Goal: Task Accomplishment & Management: Manage account settings

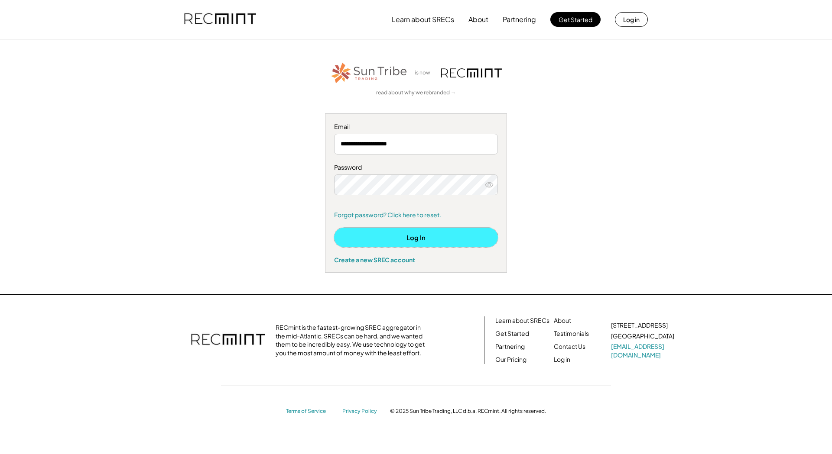
click at [435, 240] on button "Log In" at bounding box center [416, 237] width 164 height 19
click at [392, 236] on button "Log In" at bounding box center [416, 237] width 164 height 19
click at [408, 239] on button "Log In" at bounding box center [416, 237] width 164 height 19
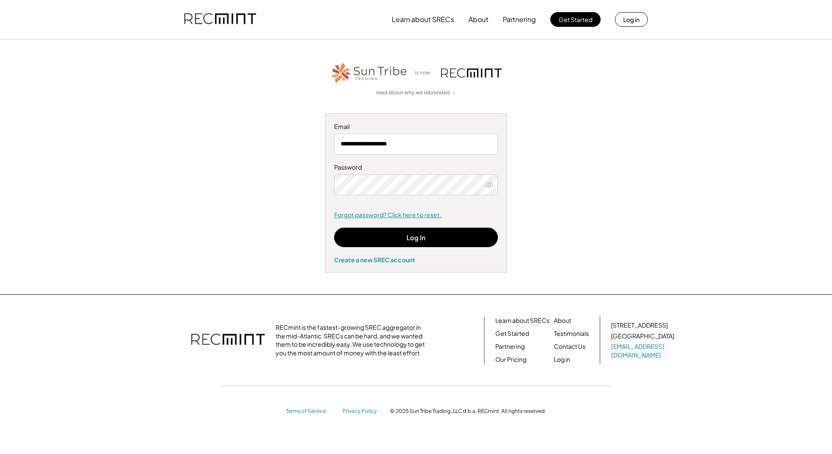
click at [365, 213] on link "Forgot password? Click here to reset." at bounding box center [416, 215] width 164 height 9
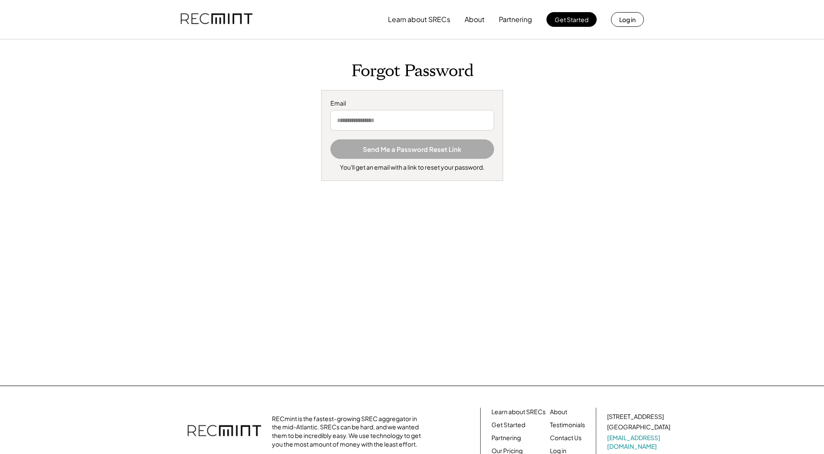
click at [386, 121] on input "email" at bounding box center [412, 120] width 164 height 21
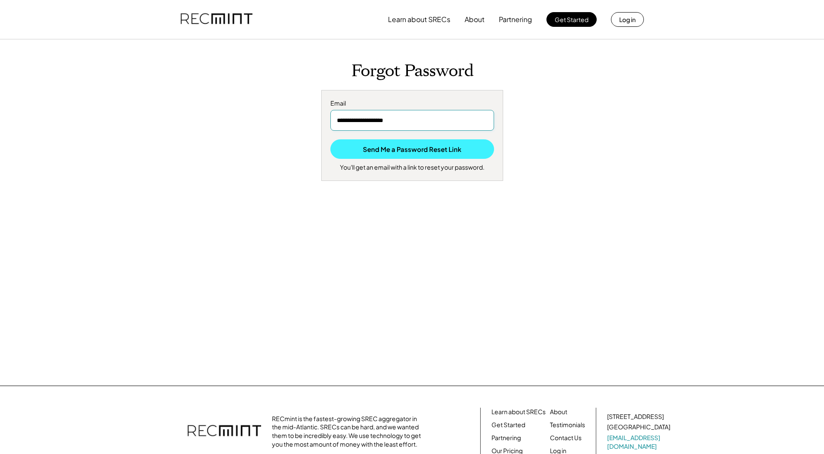
type input "**********"
click at [402, 152] on button "Send Me a Password Reset Link" at bounding box center [412, 148] width 164 height 19
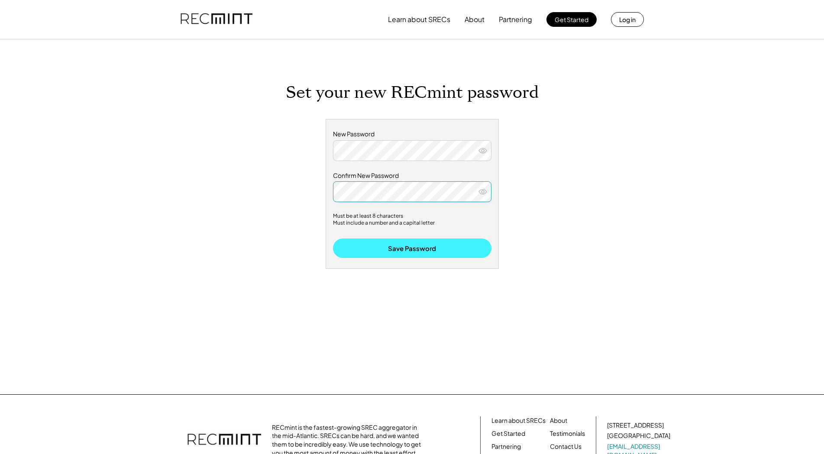
click at [418, 245] on button "Save Password" at bounding box center [412, 248] width 159 height 19
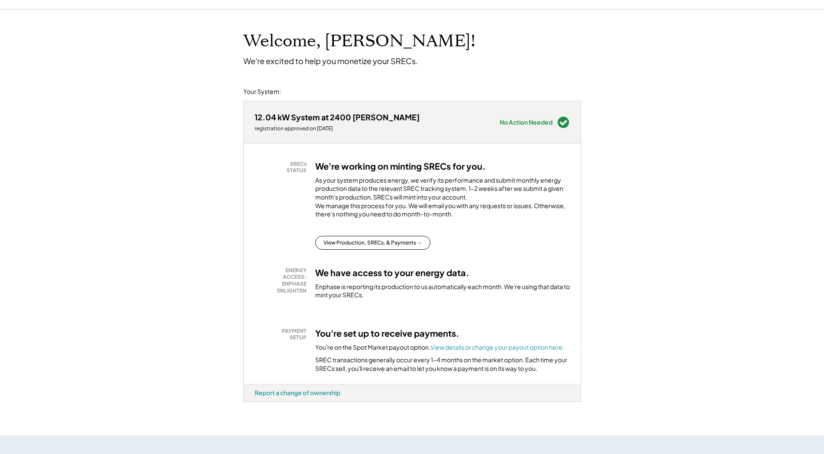
scroll to position [44, 0]
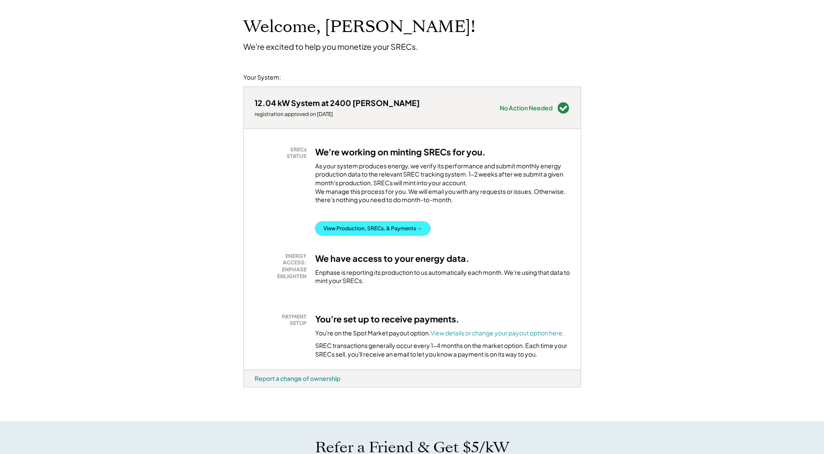
click at [366, 236] on button "View Production, SRECs, & Payments →" at bounding box center [372, 229] width 115 height 14
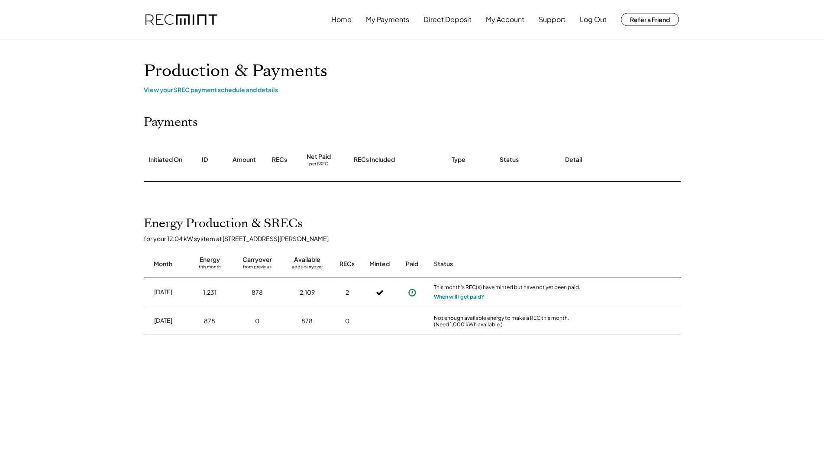
click at [461, 296] on button "When will I get paid?" at bounding box center [459, 297] width 50 height 9
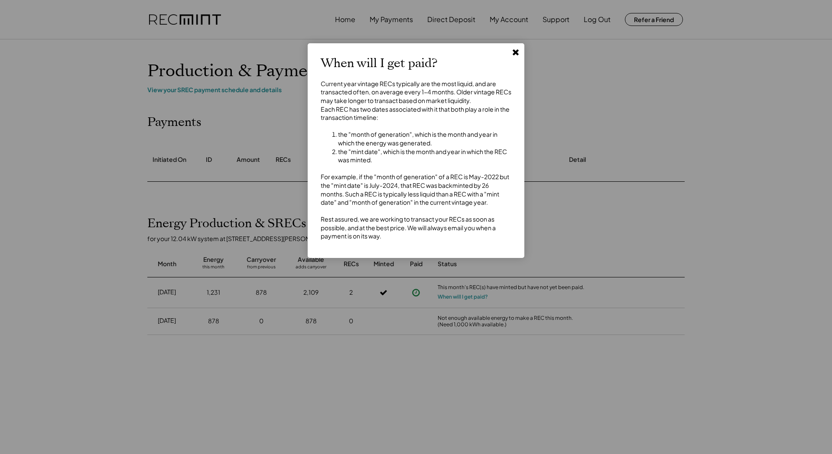
click at [516, 52] on use at bounding box center [515, 52] width 6 height 6
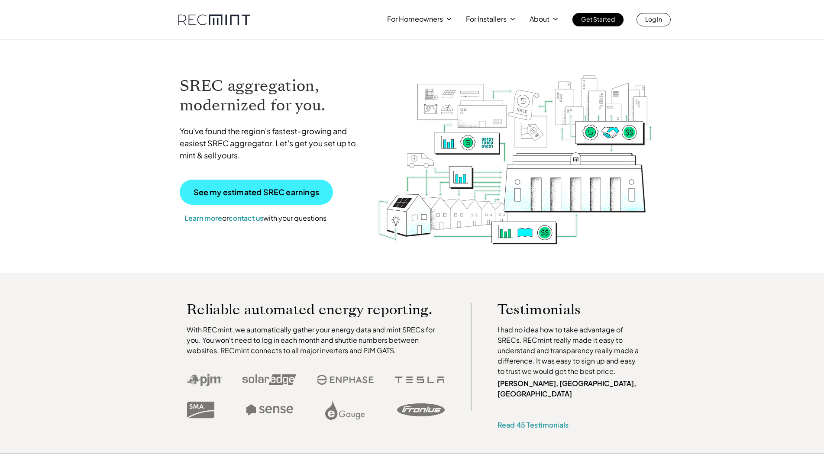
click at [262, 191] on p "See my estimated SREC earnings" at bounding box center [257, 192] width 126 height 8
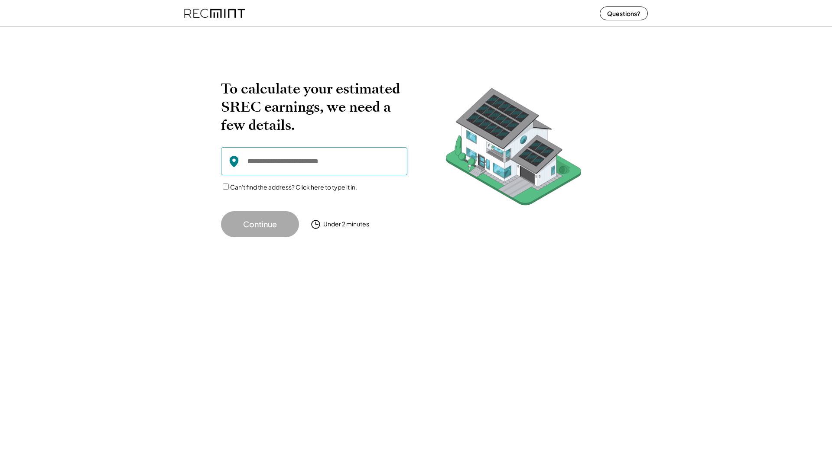
click at [261, 166] on input "input" at bounding box center [314, 161] width 186 height 28
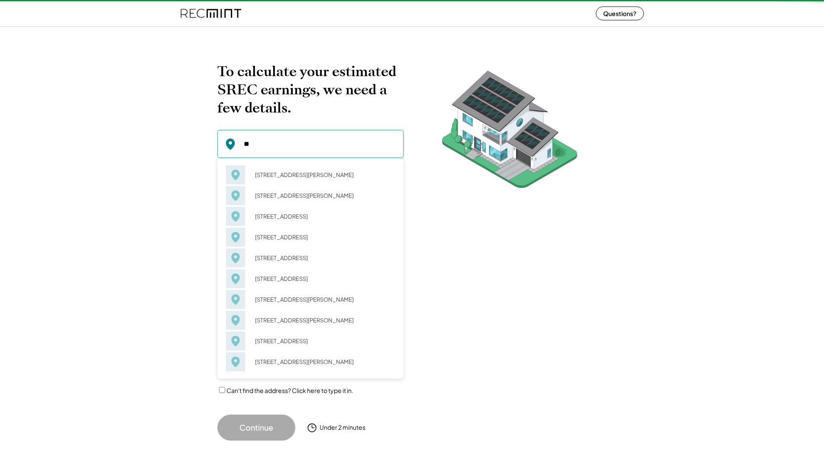
type input "*"
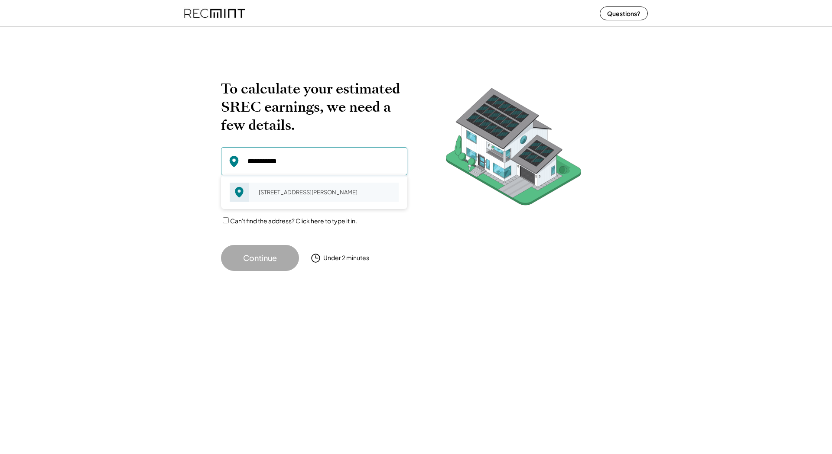
click at [275, 194] on div "2400 Worden Ln Falls Church, VA 22043" at bounding box center [326, 192] width 146 height 12
type input "**********"
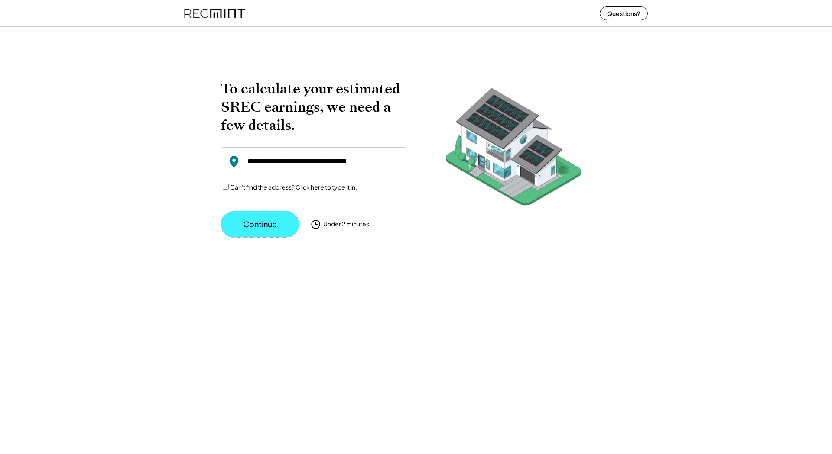
click at [267, 220] on button "Continue" at bounding box center [260, 224] width 78 height 26
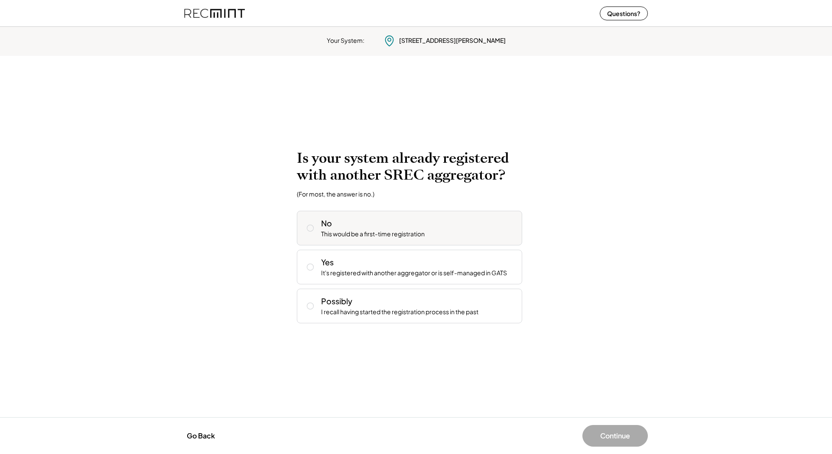
click at [310, 229] on icon at bounding box center [310, 228] width 9 height 9
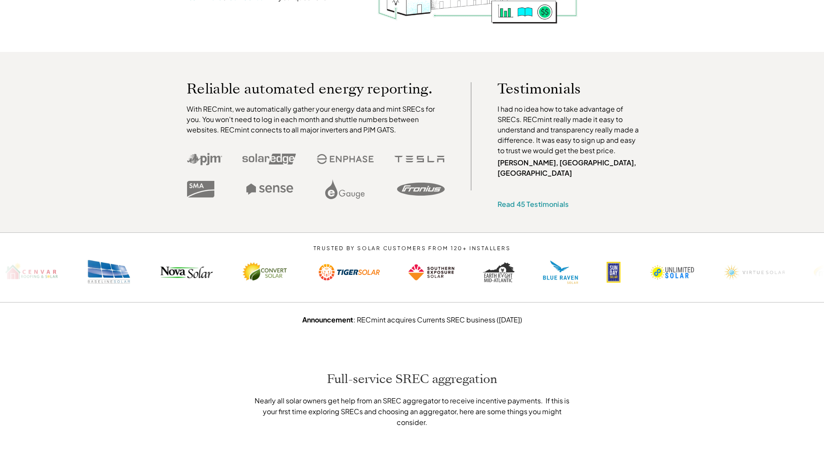
scroll to position [44, 0]
